Goal: Task Accomplishment & Management: Complete application form

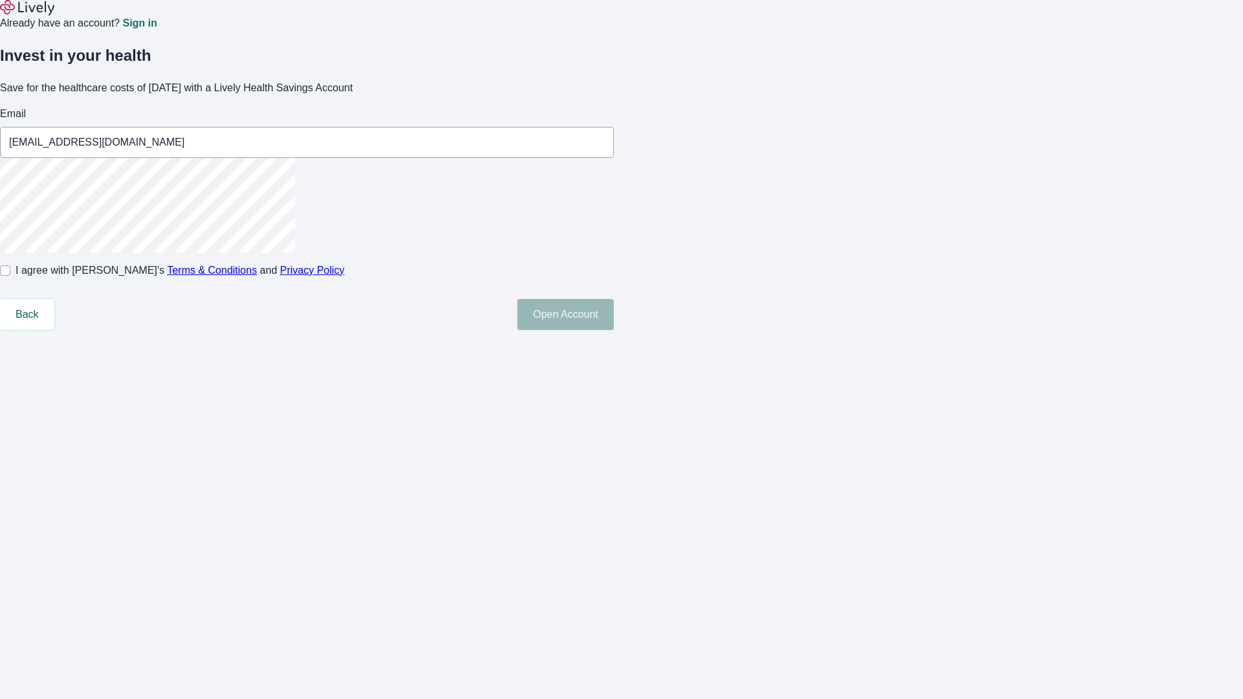
click at [10, 276] on input "I agree with Lively’s Terms & Conditions and Privacy Policy" at bounding box center [5, 270] width 10 height 10
checkbox input "true"
click at [614, 330] on button "Open Account" at bounding box center [565, 314] width 96 height 31
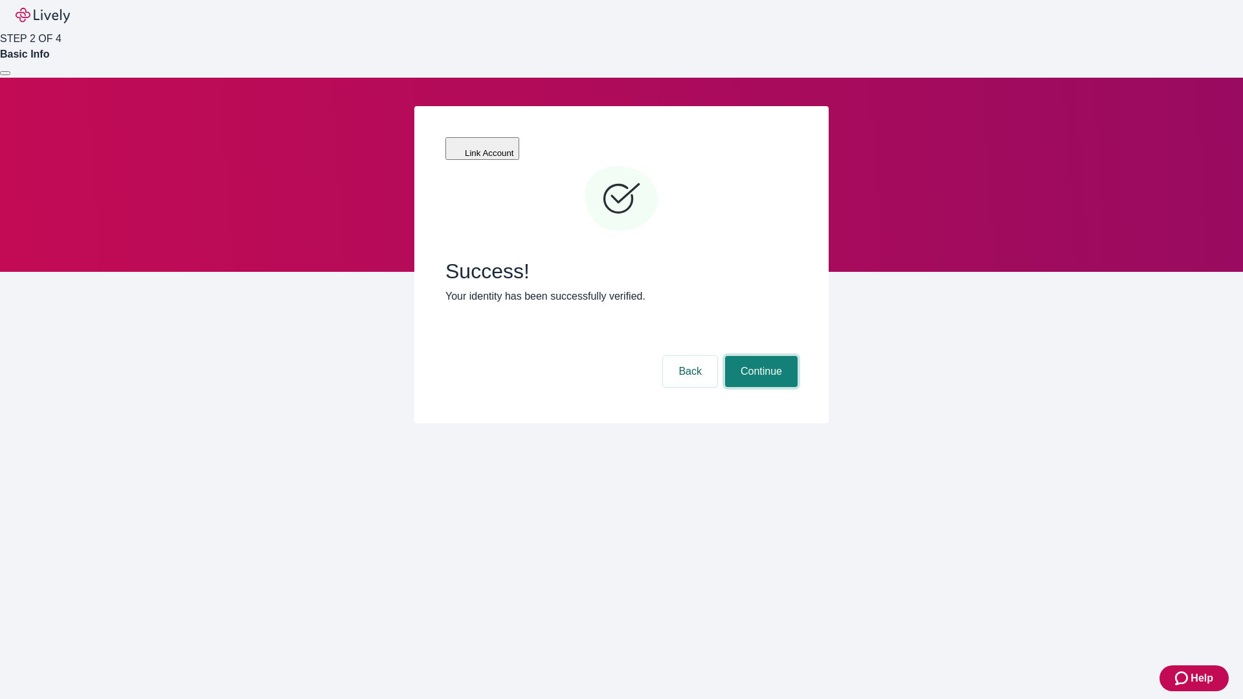
click at [760, 356] on button "Continue" at bounding box center [761, 371] width 73 height 31
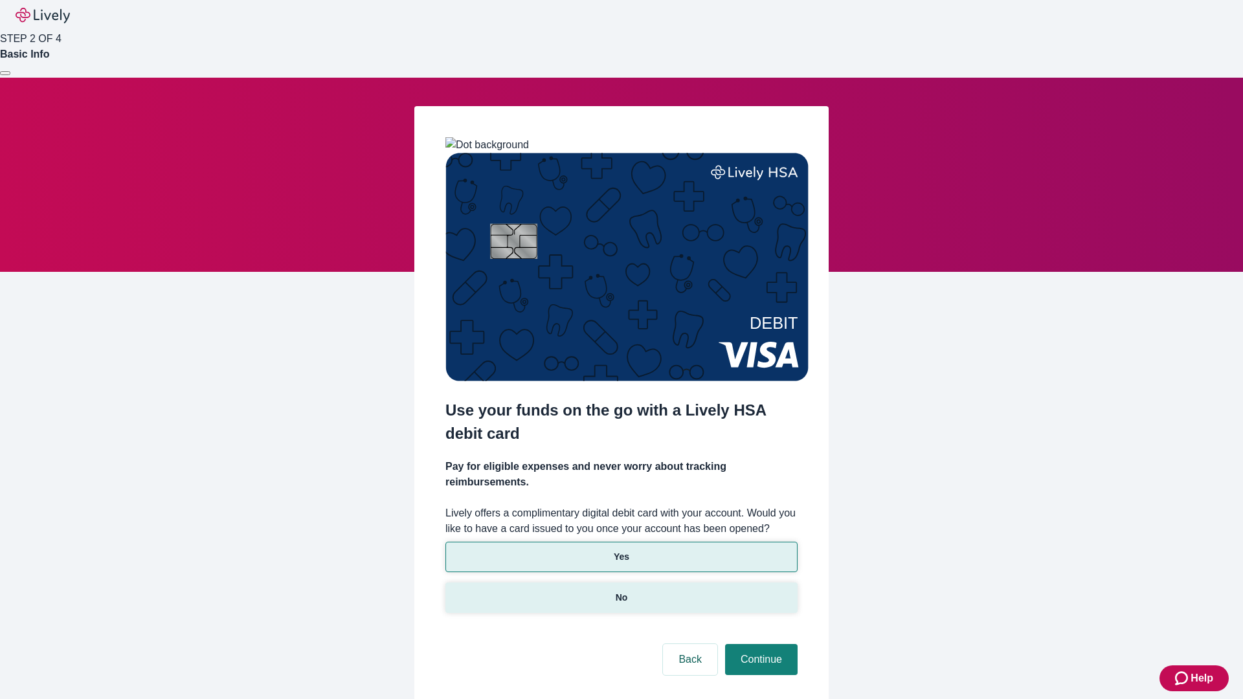
click at [621, 591] on p "No" at bounding box center [622, 598] width 12 height 14
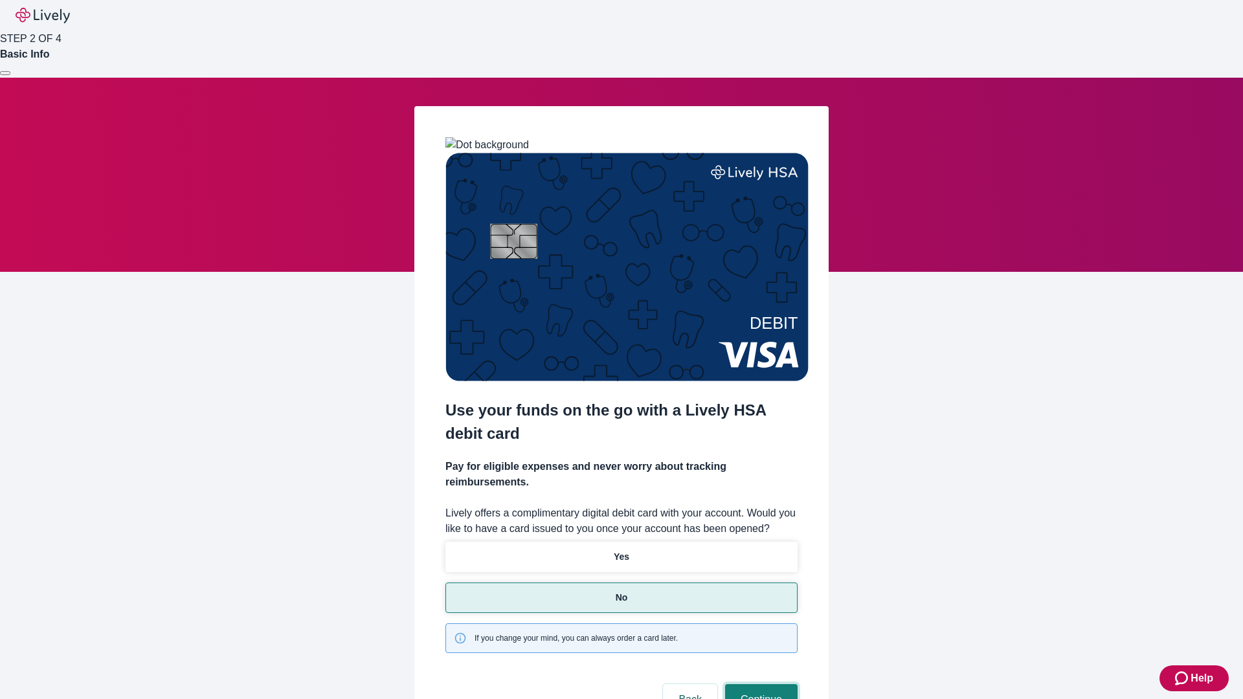
click at [760, 684] on button "Continue" at bounding box center [761, 699] width 73 height 31
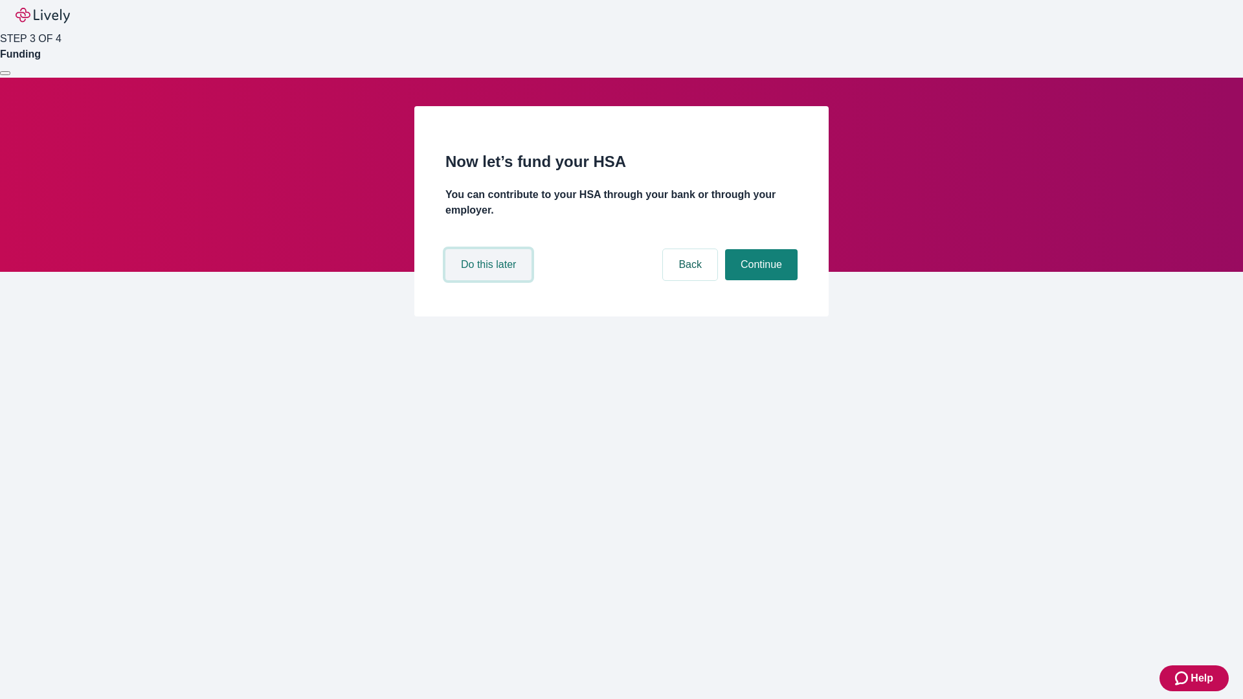
click at [490, 280] on button "Do this later" at bounding box center [489, 264] width 86 height 31
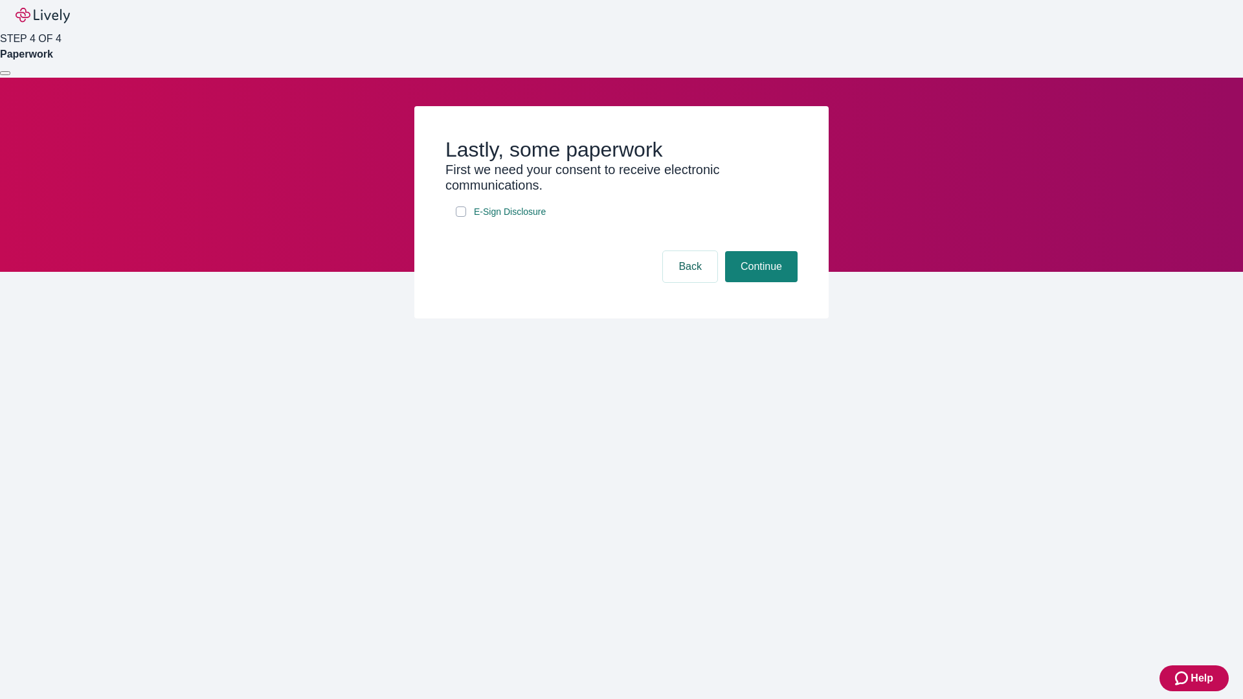
click at [461, 217] on input "E-Sign Disclosure" at bounding box center [461, 212] width 10 height 10
checkbox input "true"
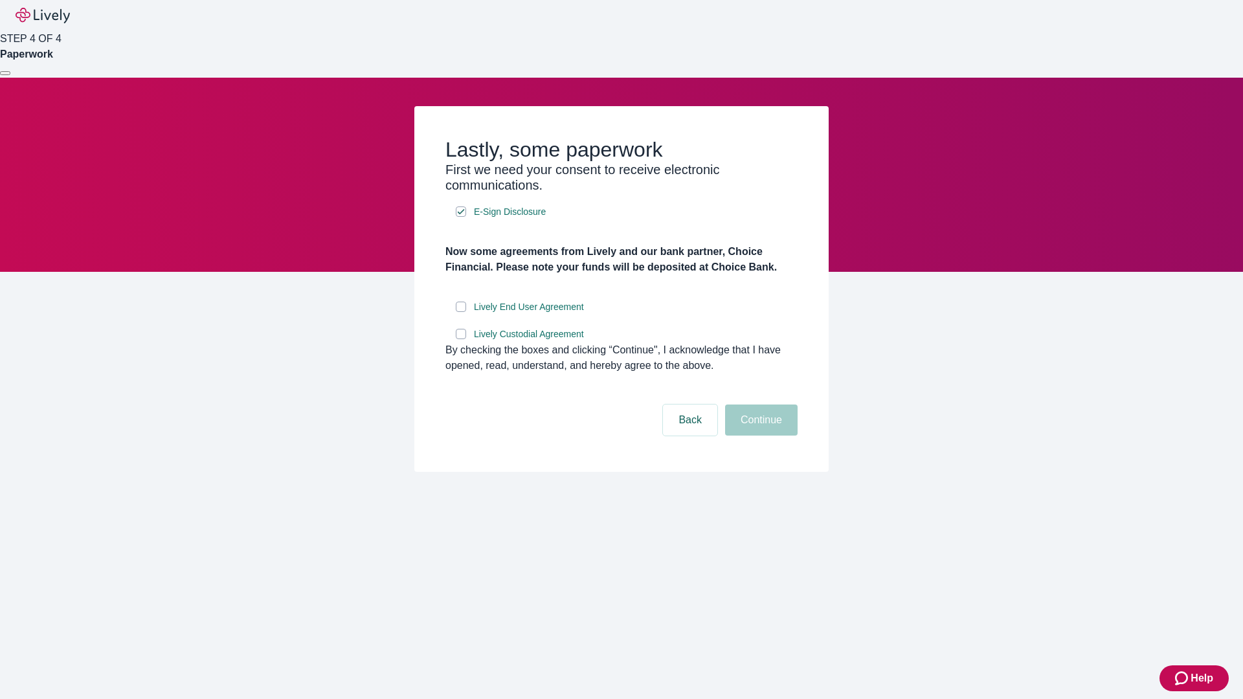
click at [461, 312] on input "Lively End User Agreement" at bounding box center [461, 307] width 10 height 10
checkbox input "true"
click at [461, 339] on input "Lively Custodial Agreement" at bounding box center [461, 334] width 10 height 10
checkbox input "true"
click at [760, 436] on button "Continue" at bounding box center [761, 420] width 73 height 31
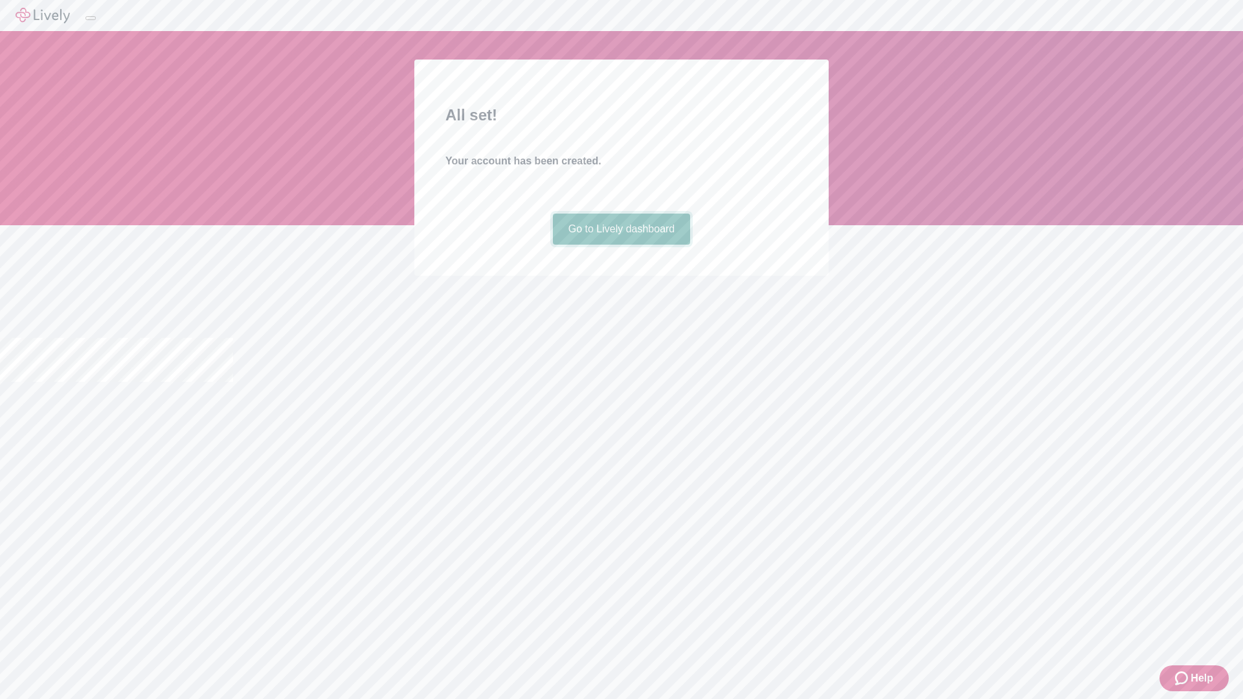
click at [621, 245] on link "Go to Lively dashboard" at bounding box center [622, 229] width 138 height 31
